Goal: Task Accomplishment & Management: Manage account settings

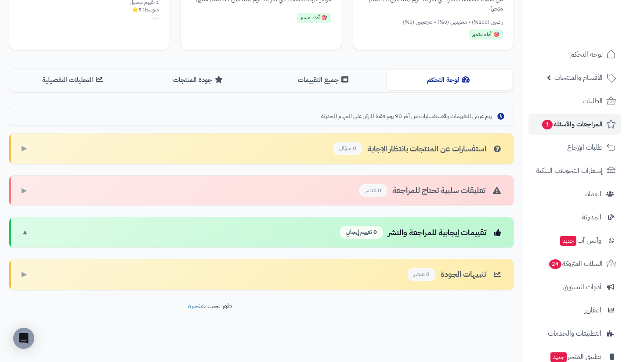
scroll to position [7, 0]
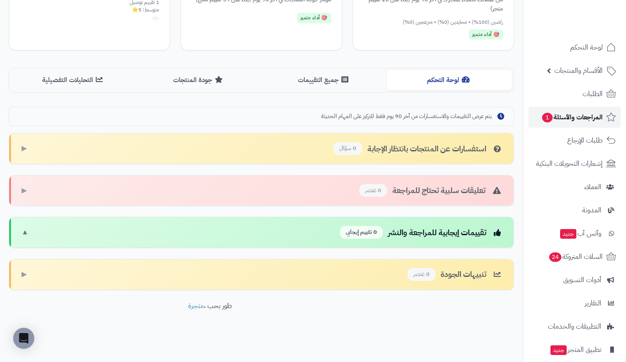
click at [568, 126] on link "المراجعات والأسئلة 1" at bounding box center [575, 117] width 92 height 21
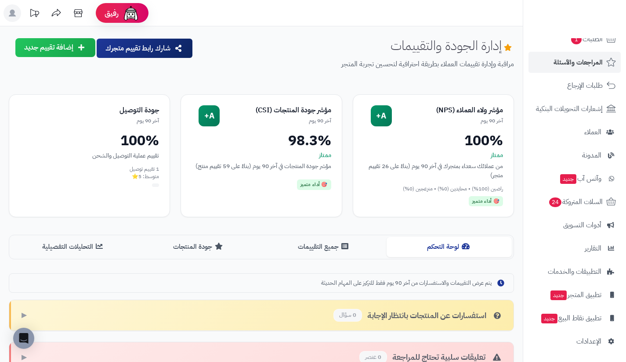
scroll to position [167, 0]
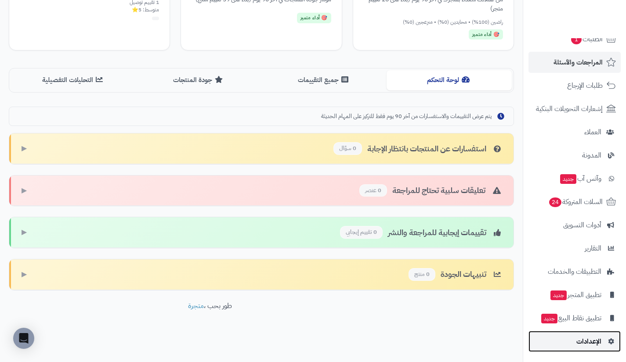
click at [554, 334] on link "الإعدادات" at bounding box center [575, 341] width 92 height 21
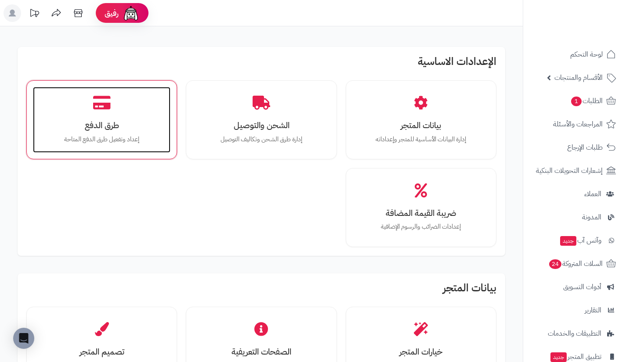
click at [141, 121] on h3 "طرق الدفع" at bounding box center [102, 125] width 120 height 9
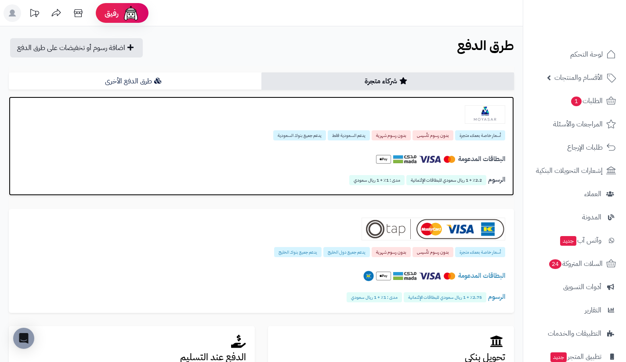
click at [256, 116] on div at bounding box center [262, 114] width 488 height 18
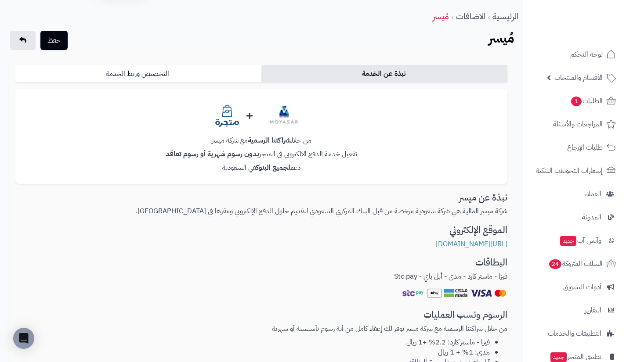
scroll to position [22, 0]
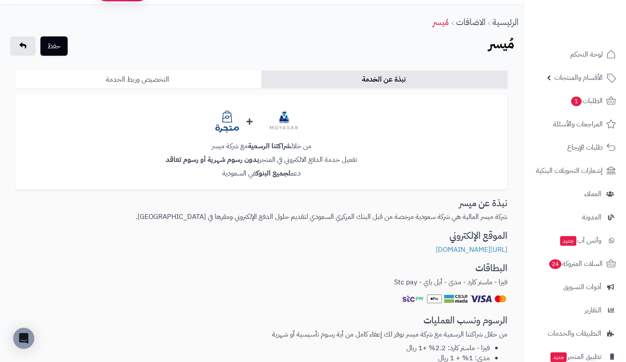
click at [188, 83] on link "التخصيص وربط الخدمة" at bounding box center [138, 80] width 246 height 18
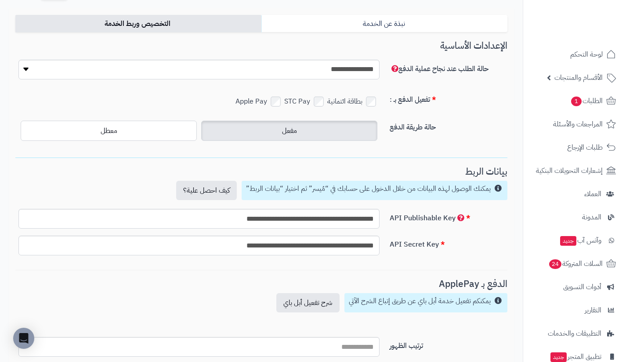
scroll to position [153, 0]
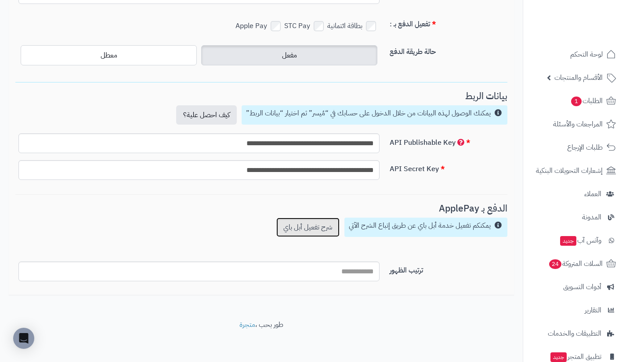
click at [325, 223] on link "شرح تفعيل أبل باي" at bounding box center [307, 227] width 63 height 19
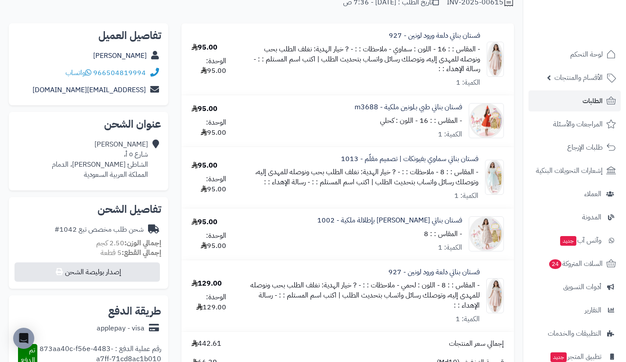
scroll to position [63, 0]
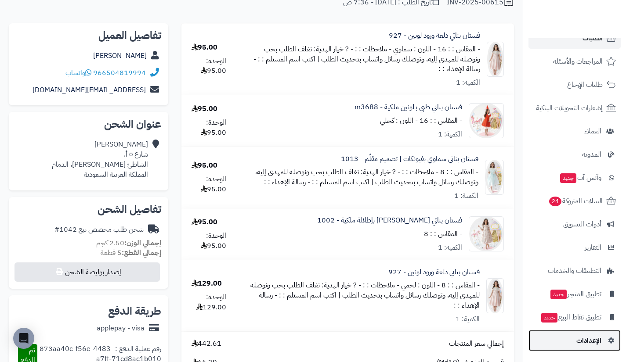
click at [557, 337] on link "الإعدادات" at bounding box center [575, 340] width 92 height 21
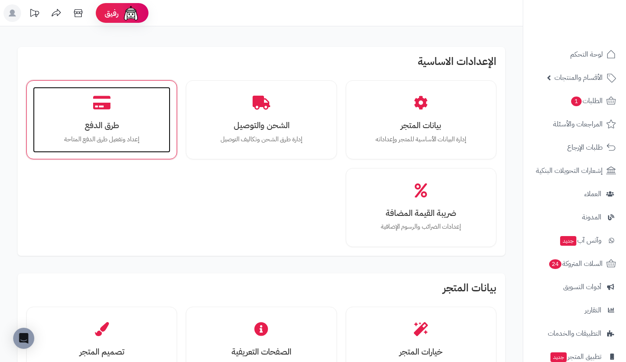
click at [158, 142] on p "إعداد وتفعيل طرق الدفع المتاحة" at bounding box center [102, 140] width 120 height 10
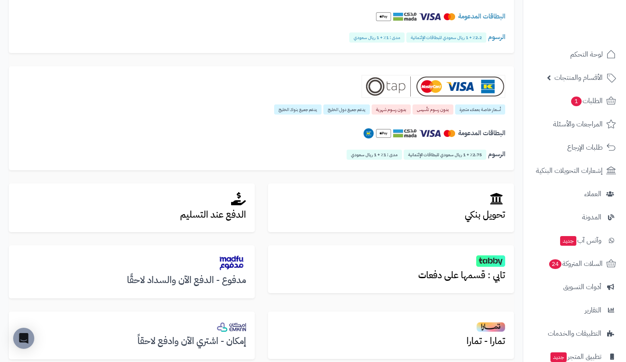
scroll to position [146, 0]
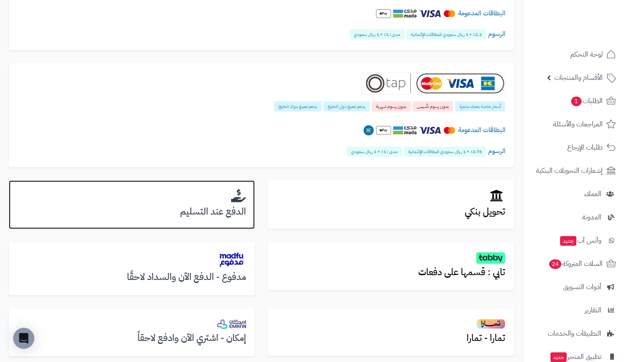
click at [220, 199] on h2 at bounding box center [132, 196] width 228 height 14
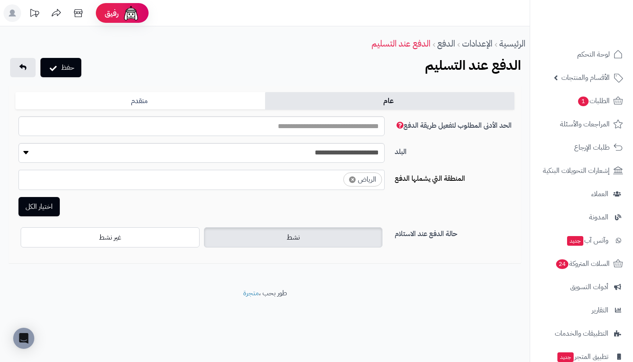
select select "***"
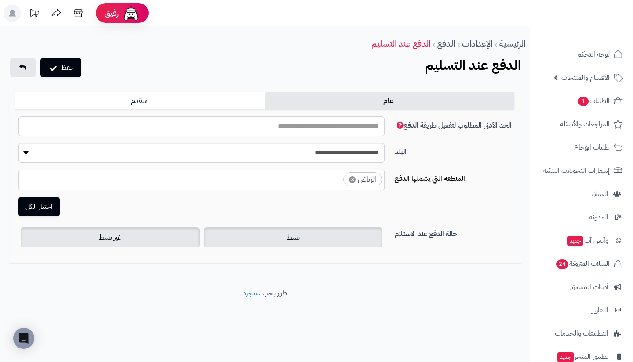
click at [155, 229] on label "غير نشط" at bounding box center [110, 238] width 179 height 20
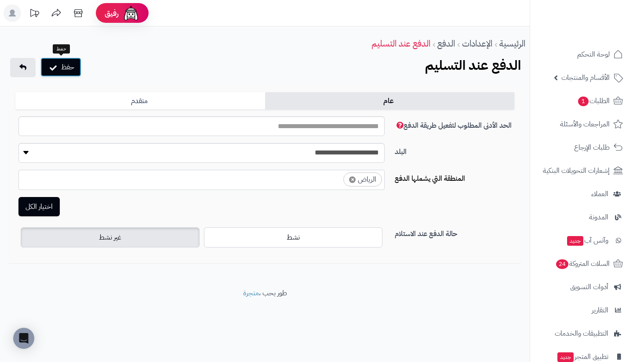
click at [68, 68] on button "حفظ" at bounding box center [60, 67] width 41 height 19
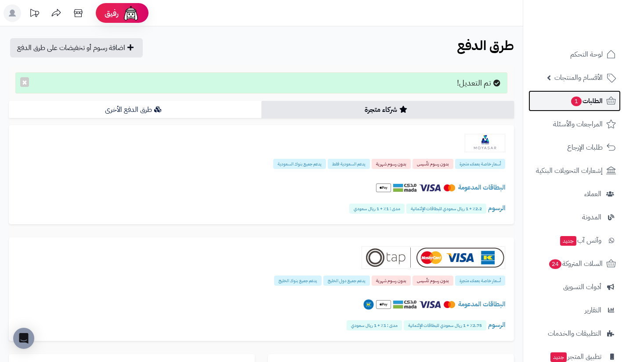
click at [584, 97] on span "الطلبات 1" at bounding box center [586, 101] width 33 height 12
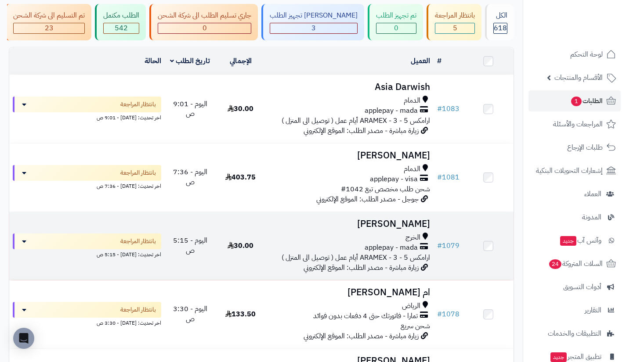
scroll to position [58, 0]
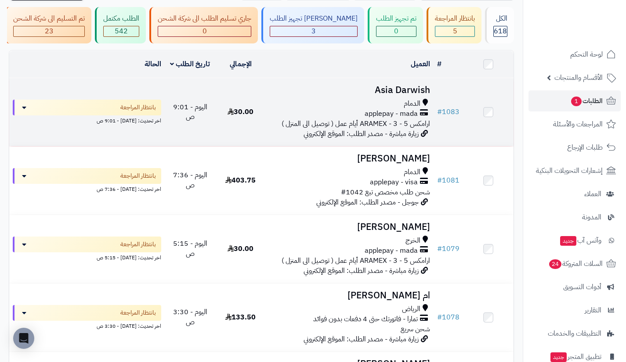
click at [392, 107] on div "الدمام" at bounding box center [349, 104] width 161 height 10
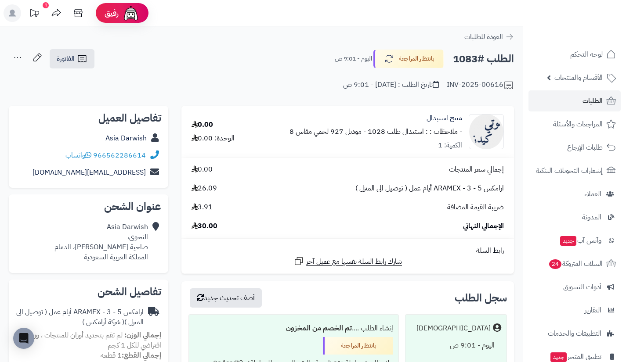
click at [130, 76] on div "INV-2025-00616 تاريخ الطلب : [DATE] - 9:01 ص" at bounding box center [261, 79] width 505 height 21
click at [591, 185] on link "العملاء" at bounding box center [575, 194] width 92 height 21
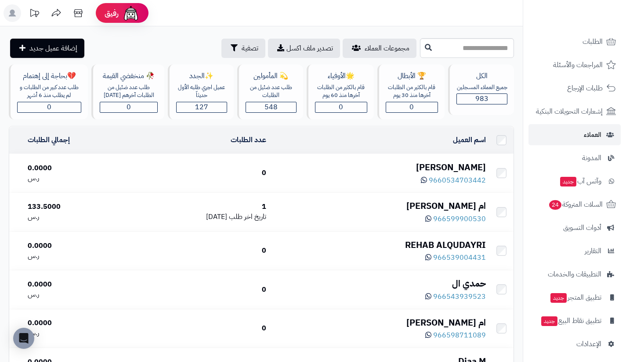
scroll to position [63, 0]
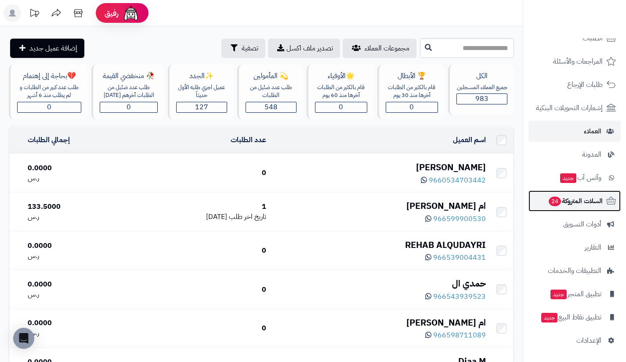
click at [577, 196] on span "السلات المتروكة 24" at bounding box center [575, 201] width 55 height 12
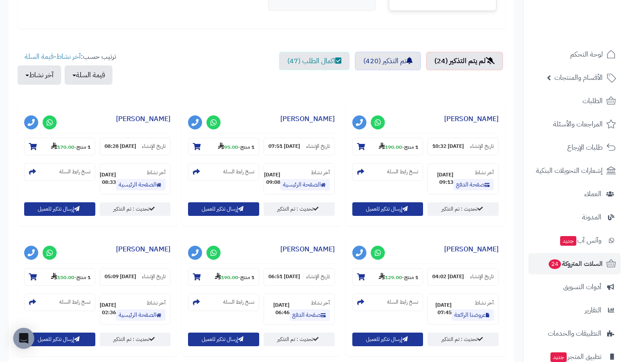
scroll to position [279, 0]
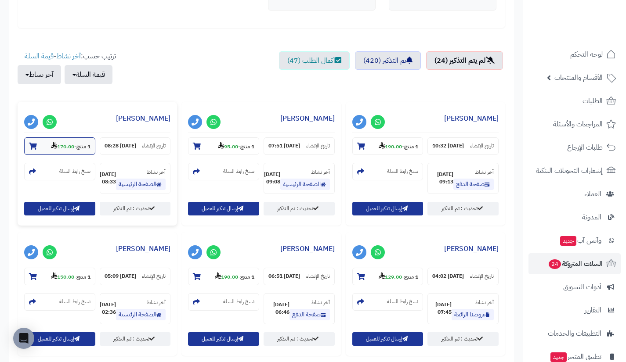
click at [65, 145] on strong "170.00" at bounding box center [62, 147] width 23 height 8
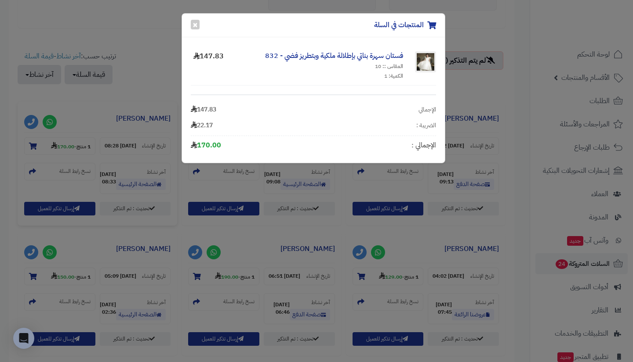
click at [159, 88] on div "المنتجات في السلة × فستان سهرة بناتي بإطلالة ملكية وبتطريز فضي - 832 المقاس :: …" at bounding box center [316, 181] width 633 height 362
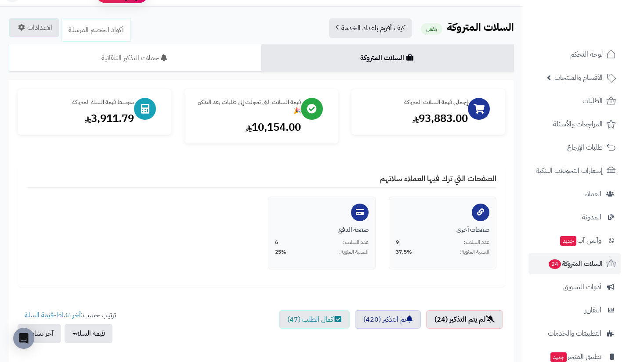
scroll to position [0, 0]
